Goal: Transaction & Acquisition: Book appointment/travel/reservation

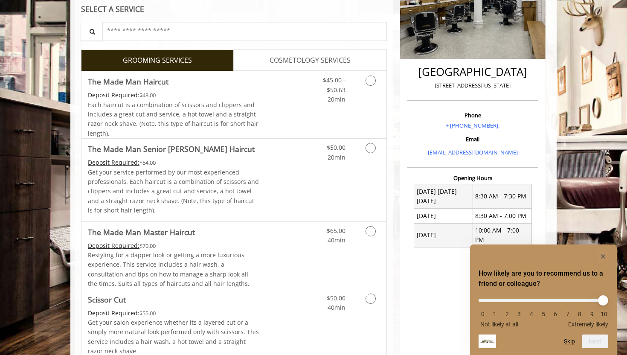
scroll to position [166, 0]
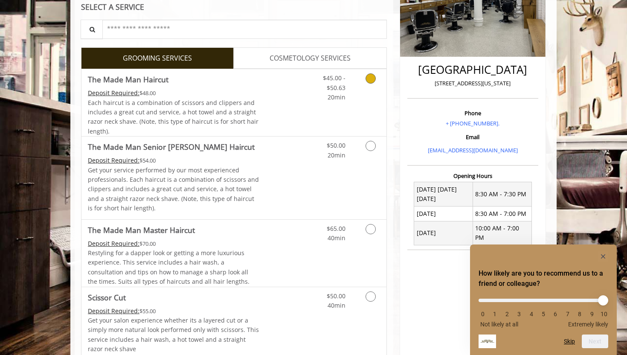
click at [326, 90] on link "$45.00 - $50.63 20min" at bounding box center [327, 85] width 35 height 33
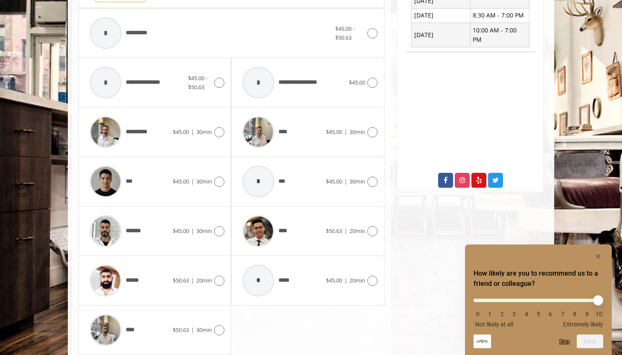
scroll to position [366, 0]
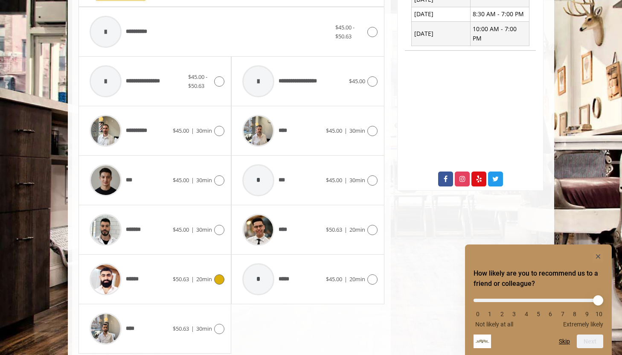
click at [183, 286] on div "****** $50.63 | 20min" at bounding box center [154, 279] width 139 height 41
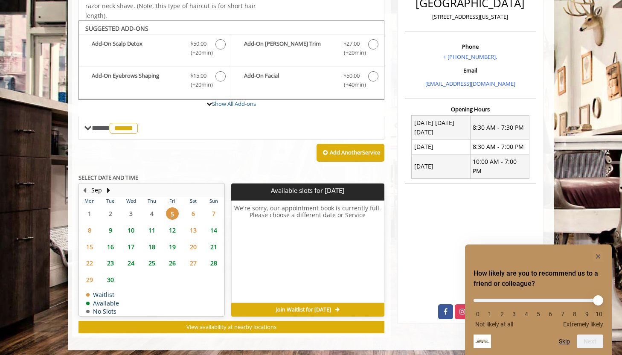
scroll to position [234, 0]
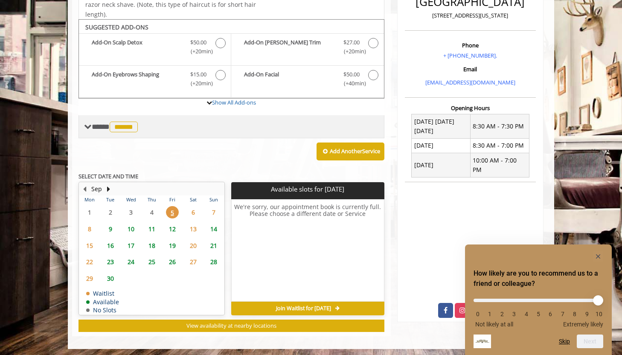
click at [122, 125] on span "******" at bounding box center [124, 127] width 28 height 11
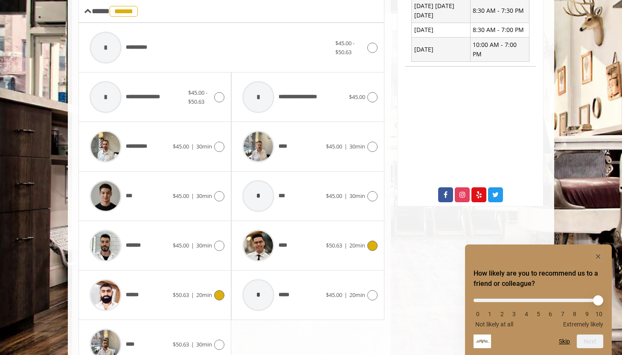
click at [324, 251] on div "**** $50.63 | 20min" at bounding box center [307, 245] width 139 height 41
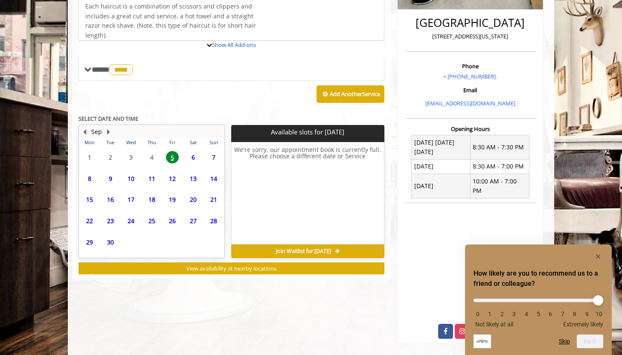
scroll to position [236, 0]
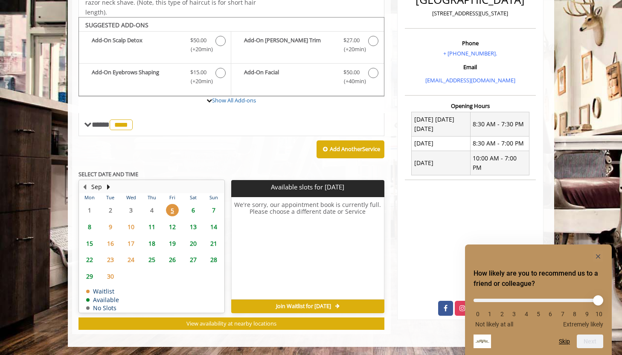
click at [194, 209] on span "6" at bounding box center [193, 210] width 13 height 12
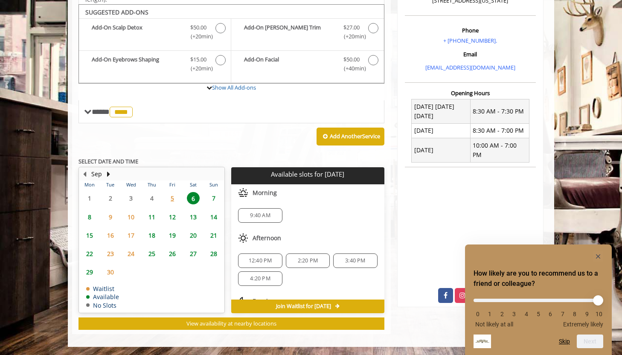
scroll to position [1, 0]
click at [270, 212] on span "9:40 AM" at bounding box center [260, 214] width 36 height 7
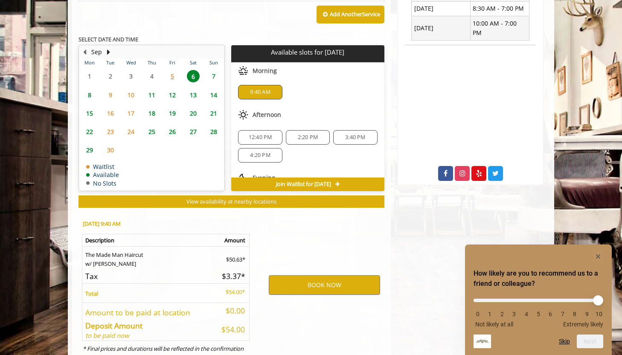
scroll to position [403, 0]
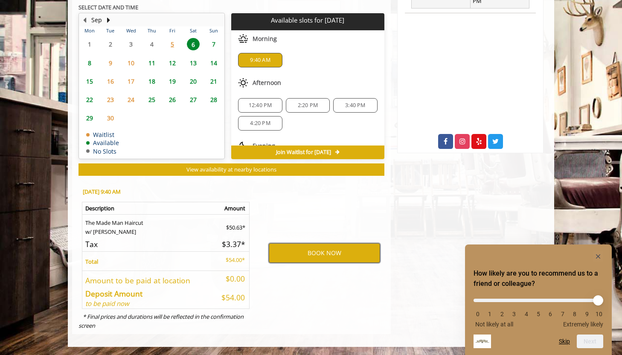
click at [301, 247] on button "BOOK NOW" at bounding box center [324, 253] width 111 height 20
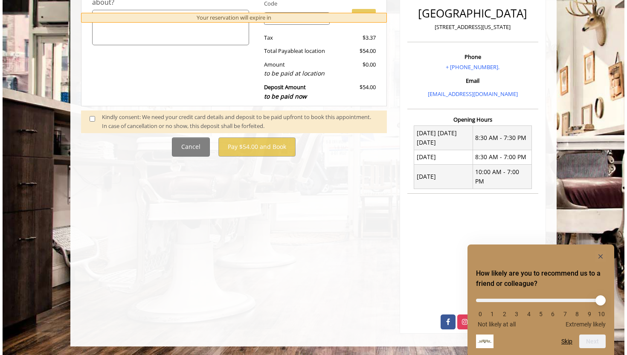
scroll to position [0, 0]
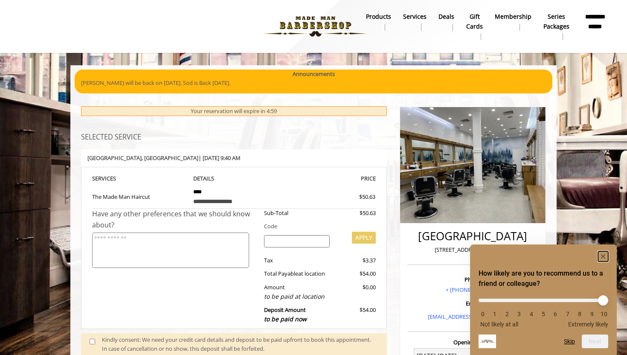
click at [604, 254] on rect "Hide survey" at bounding box center [603, 256] width 10 height 10
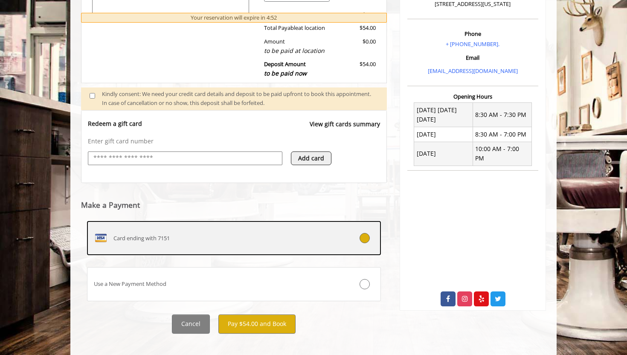
scroll to position [254, 0]
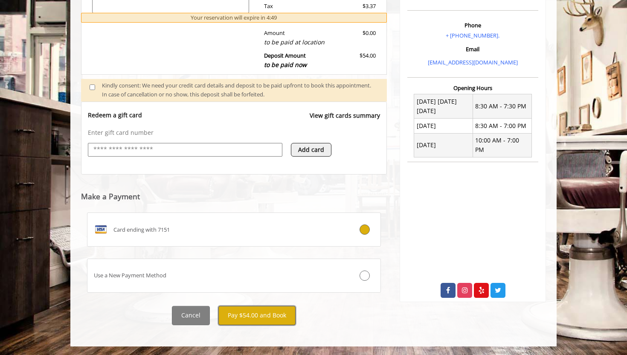
click at [238, 315] on button "Pay $54.00 and Book" at bounding box center [256, 315] width 77 height 19
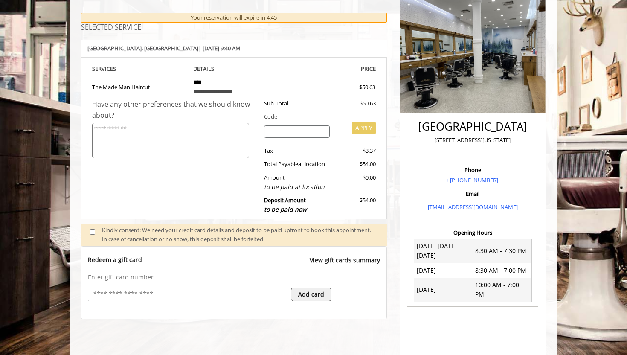
scroll to position [97, 0]
